Goal: Navigation & Orientation: Find specific page/section

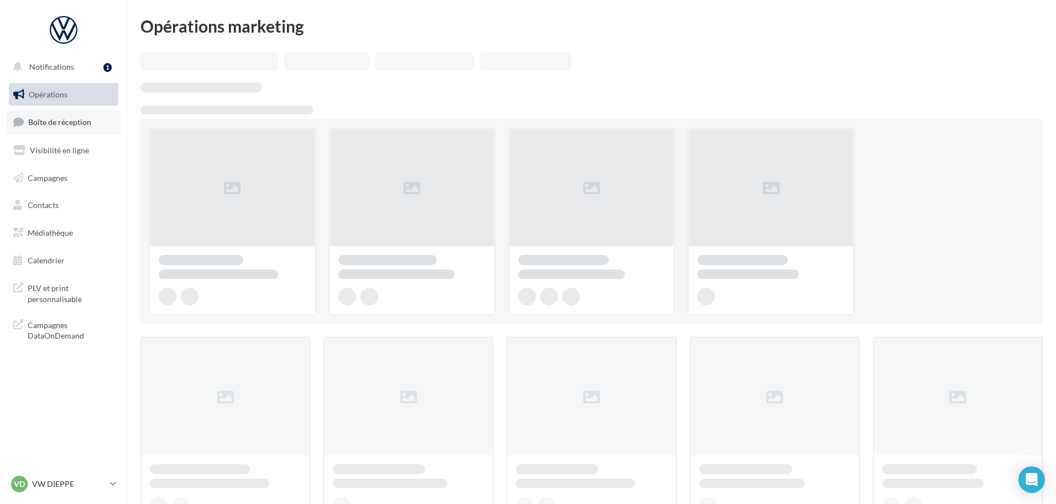
click at [33, 127] on span "Boîte de réception" at bounding box center [59, 121] width 63 height 9
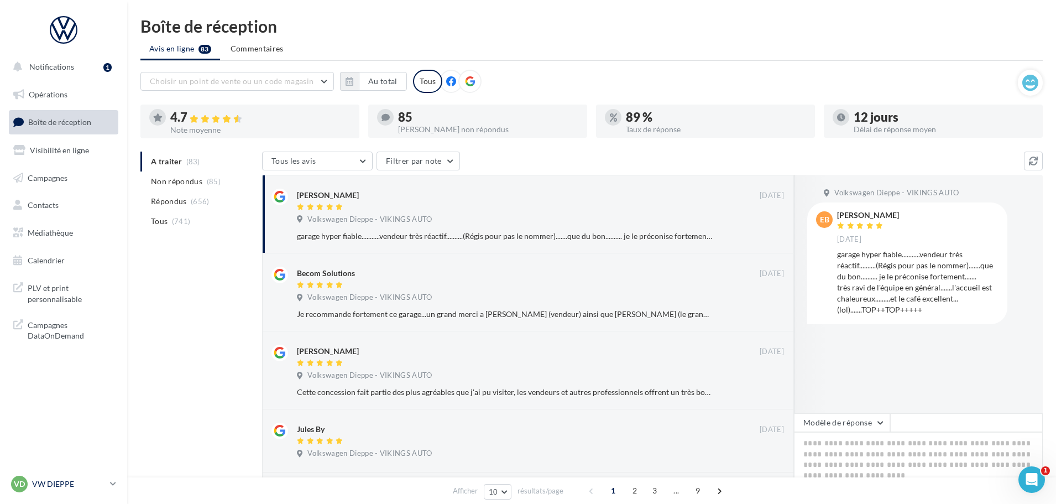
click at [72, 488] on p "VW DIEPPE" at bounding box center [69, 483] width 74 height 11
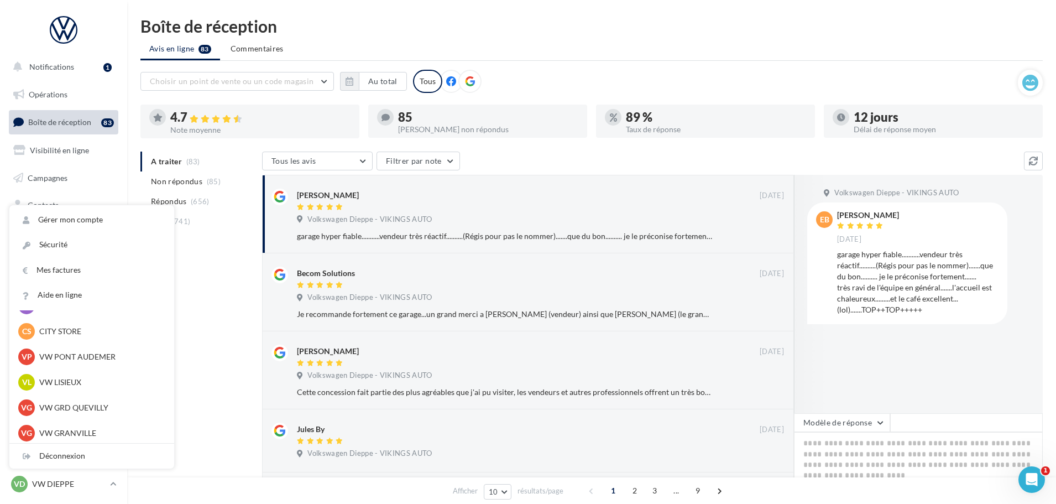
scroll to position [276, 0]
click at [59, 384] on p "VW COUTANCES" at bounding box center [100, 382] width 122 height 11
